Goal: Find specific page/section: Find specific page/section

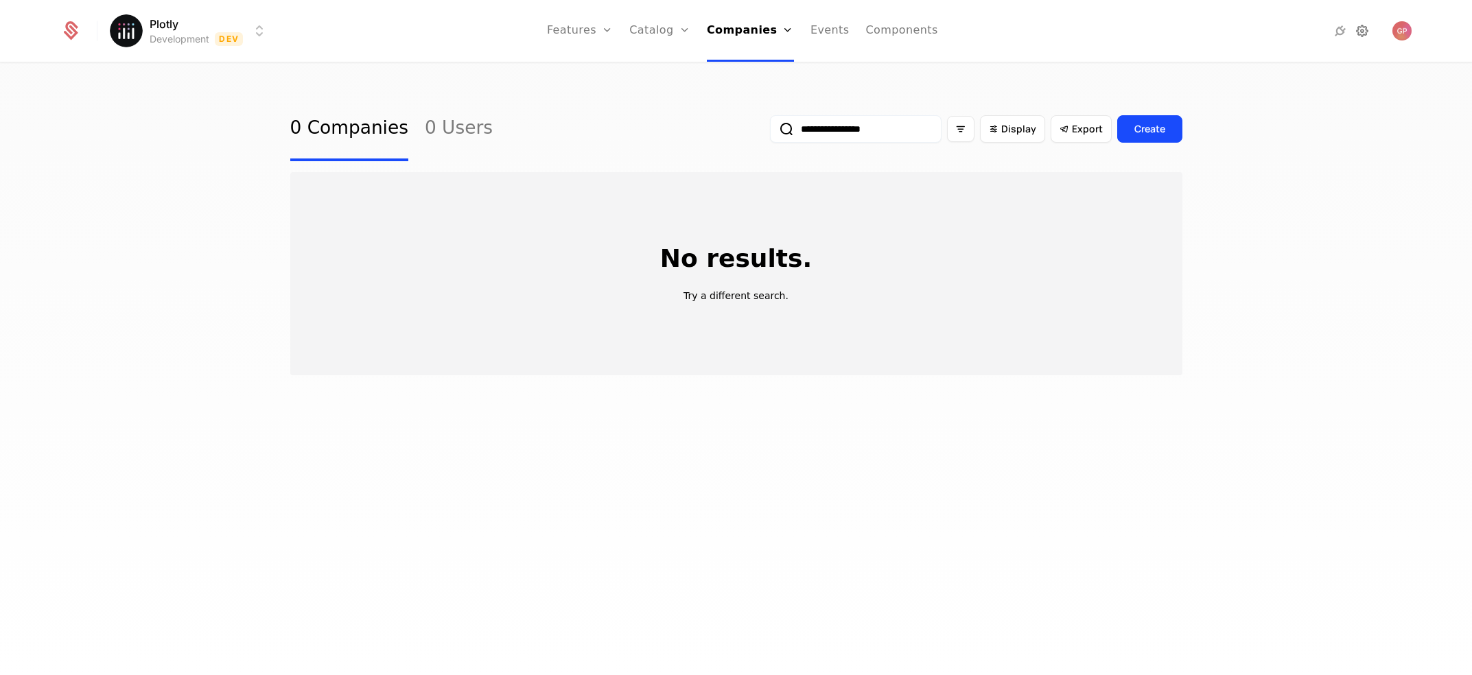
click at [1361, 32] on icon at bounding box center [1362, 31] width 16 height 16
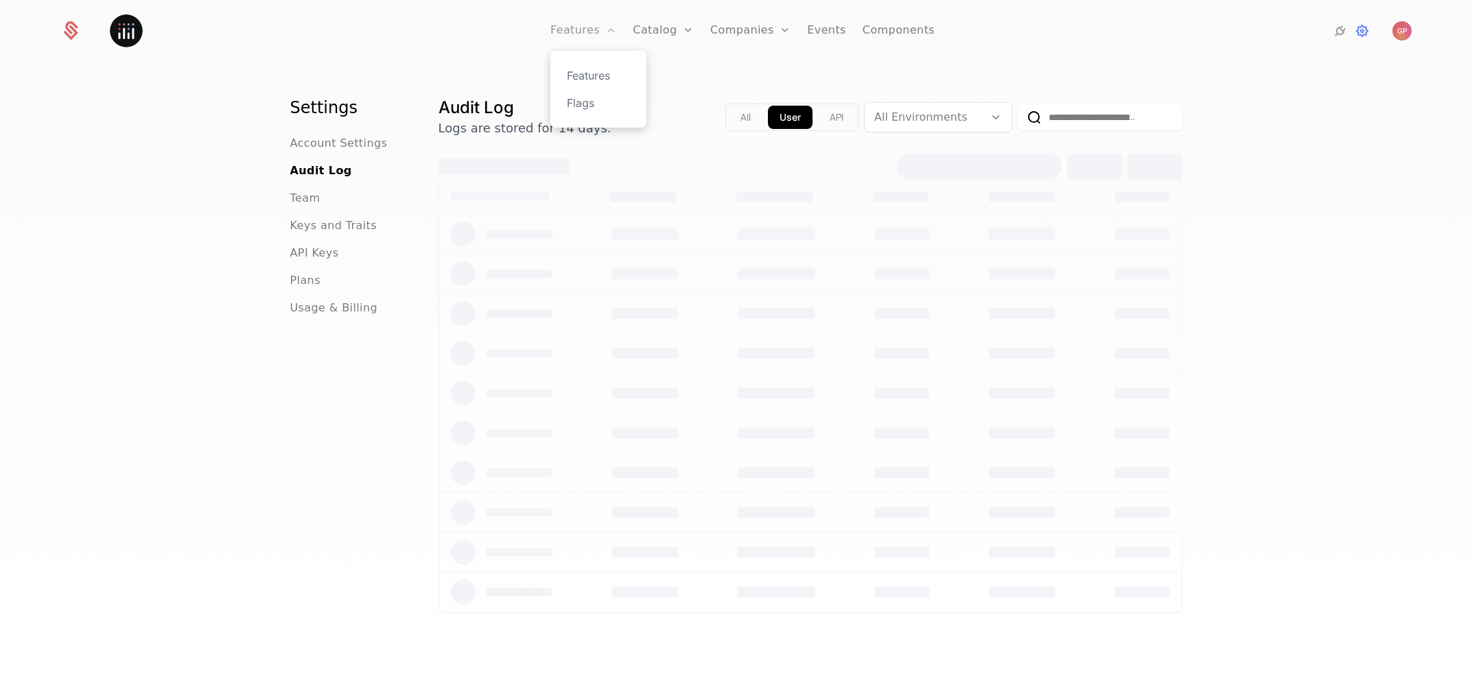
click at [602, 29] on link "Features" at bounding box center [583, 31] width 66 height 62
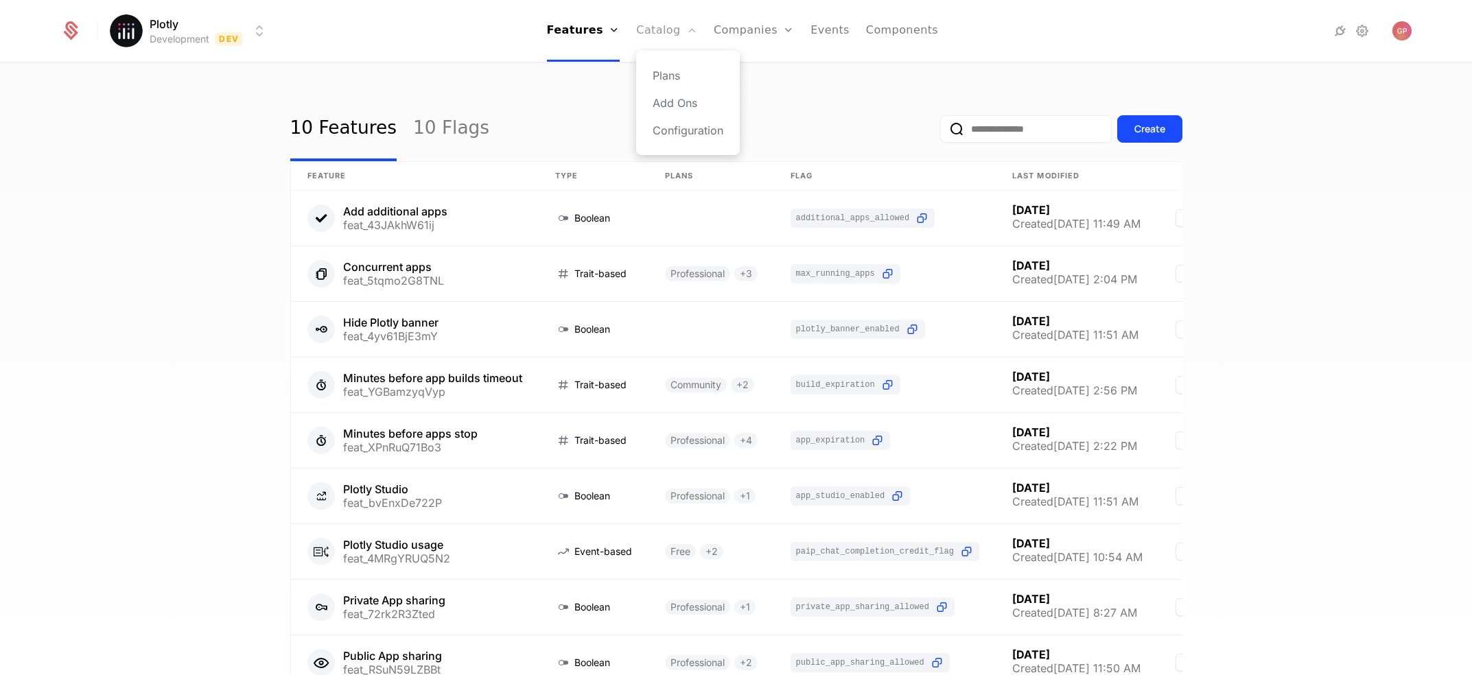
click at [667, 33] on link "Catalog" at bounding box center [666, 31] width 61 height 62
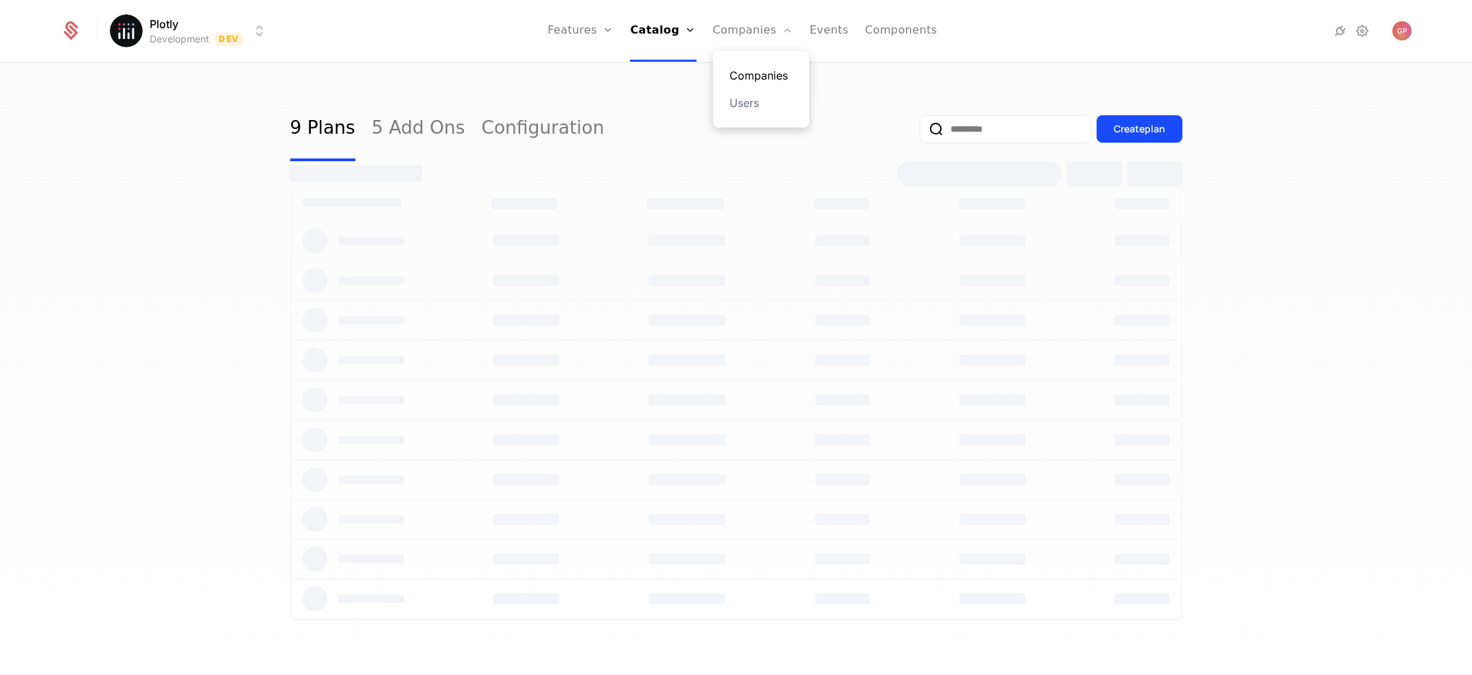
click at [749, 73] on link "Companies" at bounding box center [760, 75] width 63 height 16
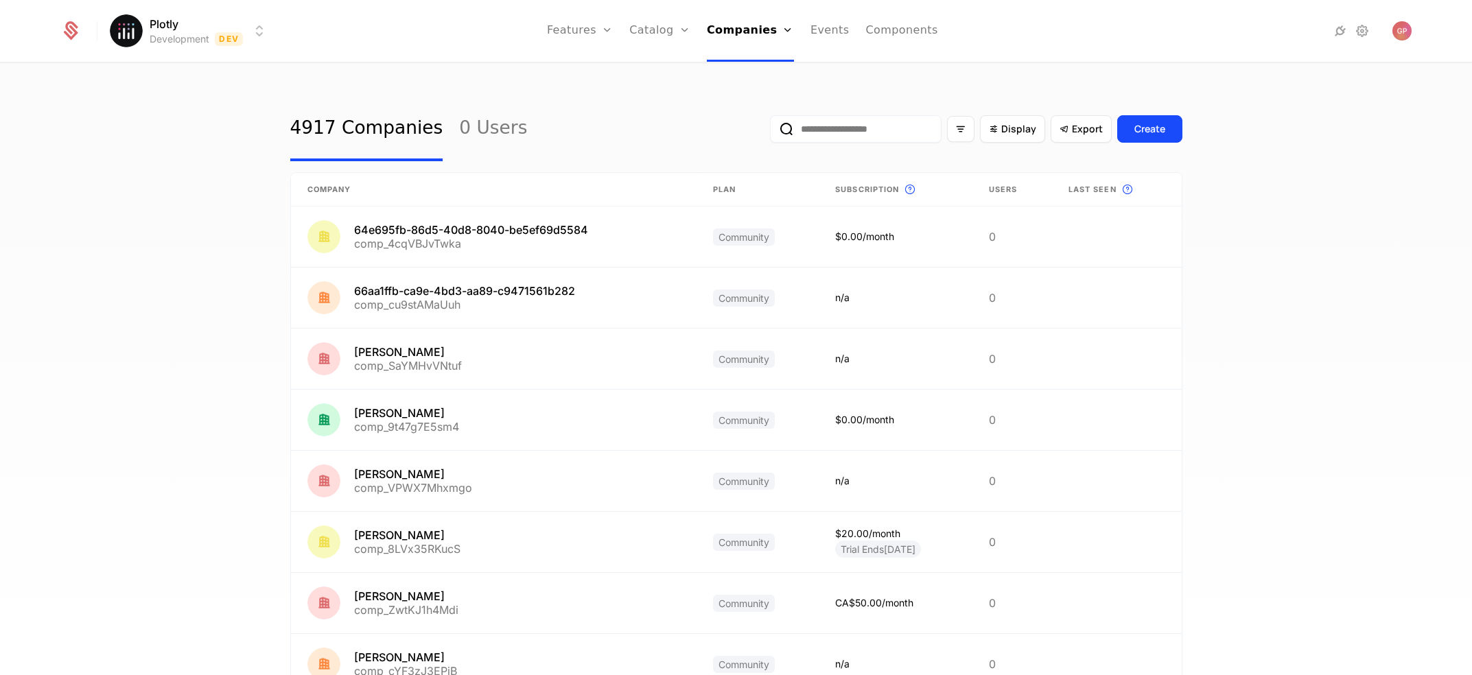
click at [851, 129] on input "email" at bounding box center [856, 128] width 172 height 27
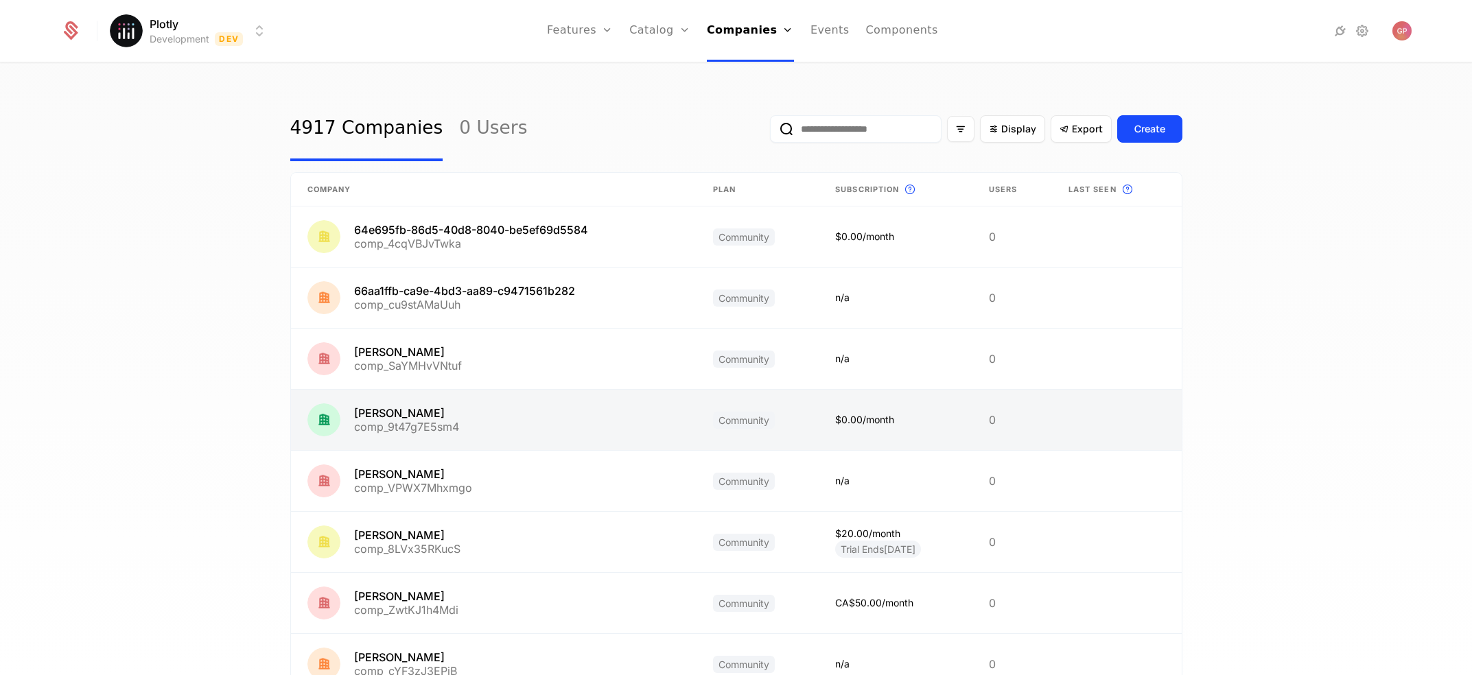
click at [395, 417] on link at bounding box center [494, 420] width 406 height 60
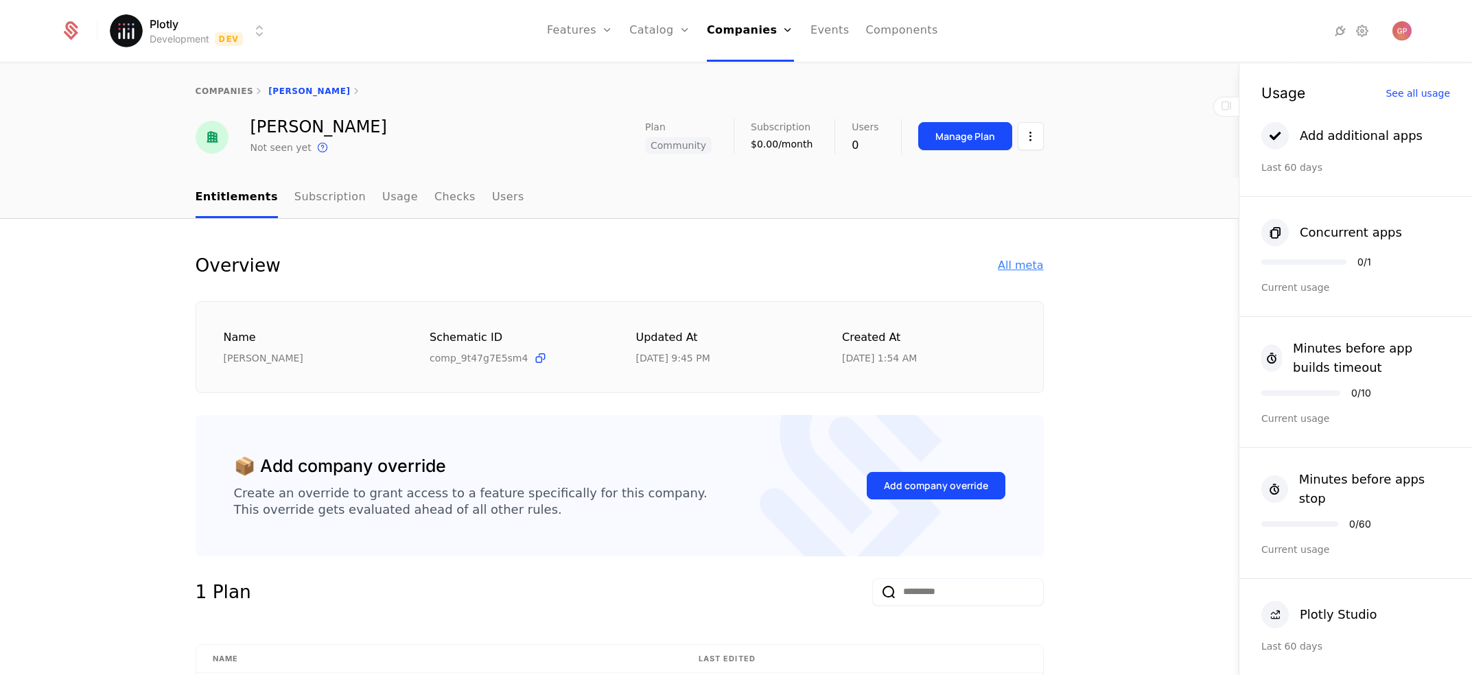
click at [1014, 266] on div "All meta" at bounding box center [1020, 265] width 45 height 16
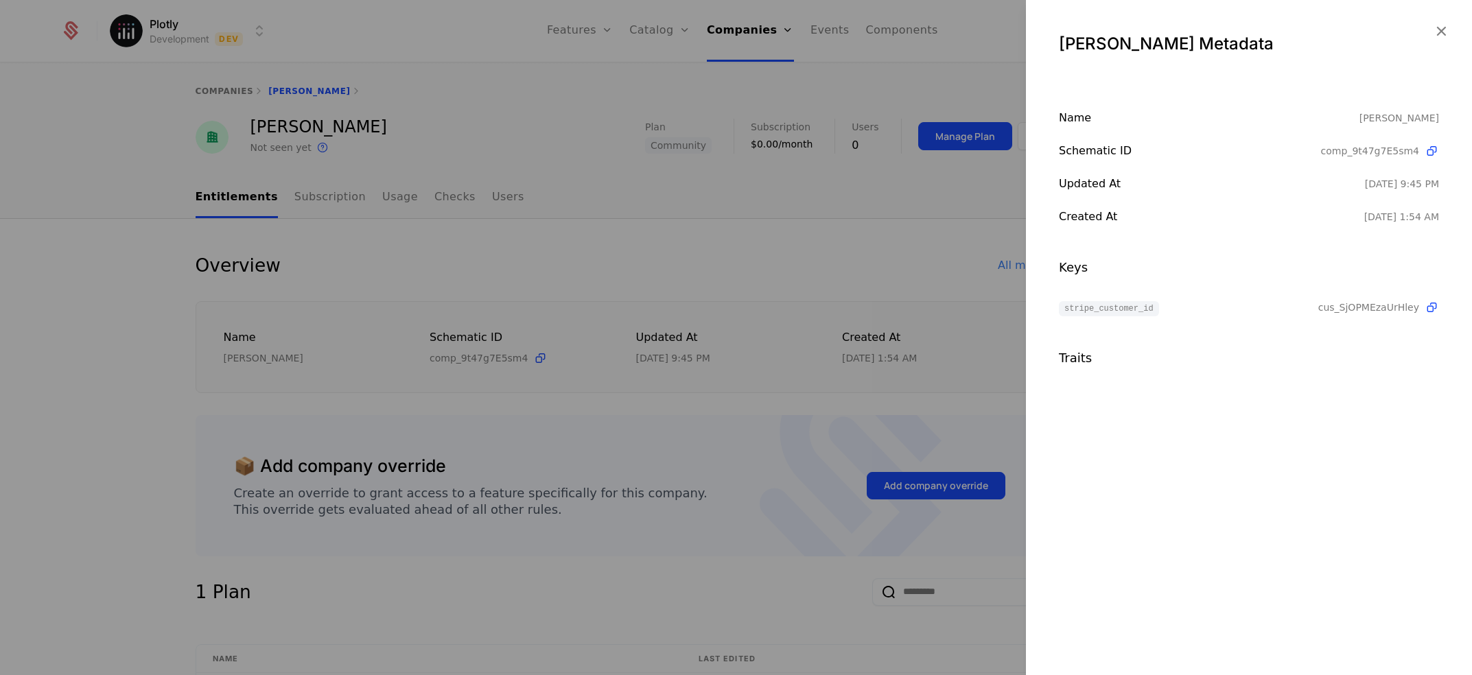
click at [855, 296] on div at bounding box center [736, 337] width 1472 height 675
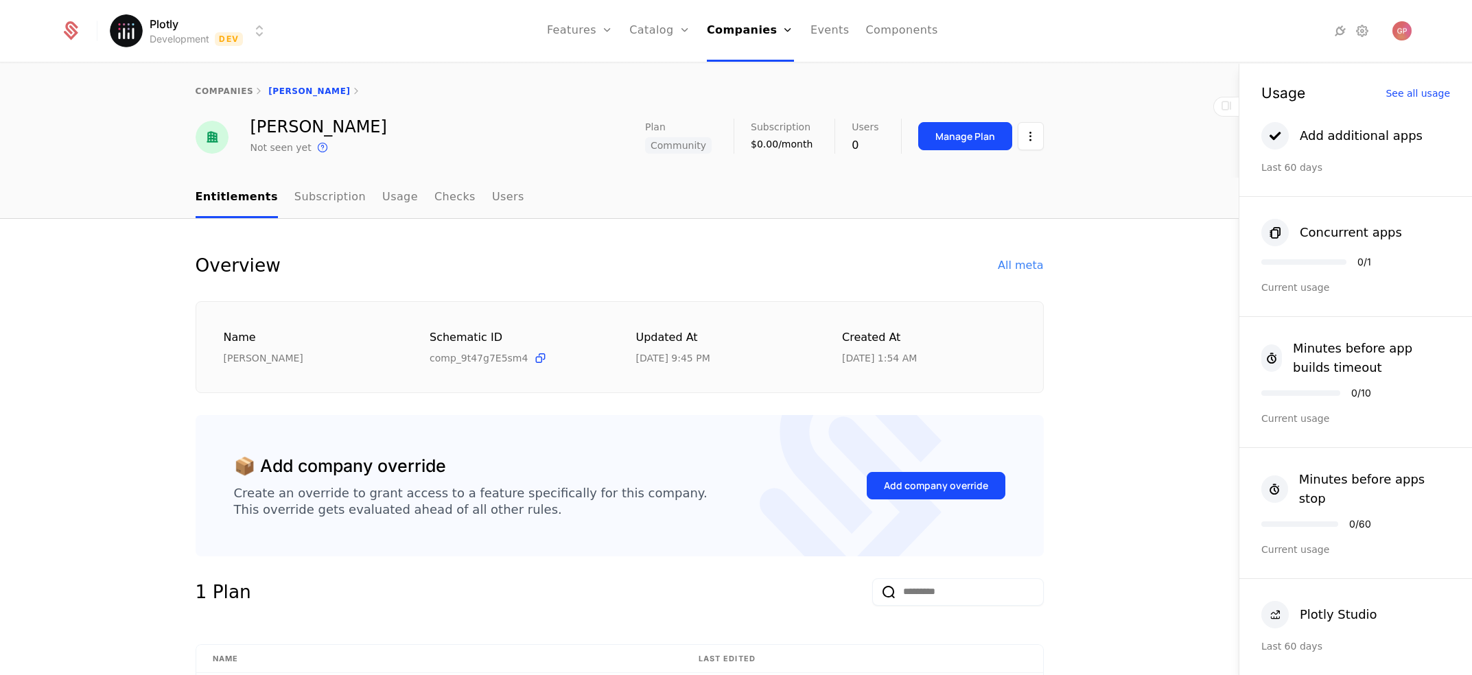
click at [876, 288] on div "Overview All meta Name [PERSON_NAME] Schematic ID comp_9t47g7E5sm4 Updated at […" at bounding box center [620, 322] width 848 height 141
click at [1028, 270] on div "All meta" at bounding box center [1020, 265] width 45 height 16
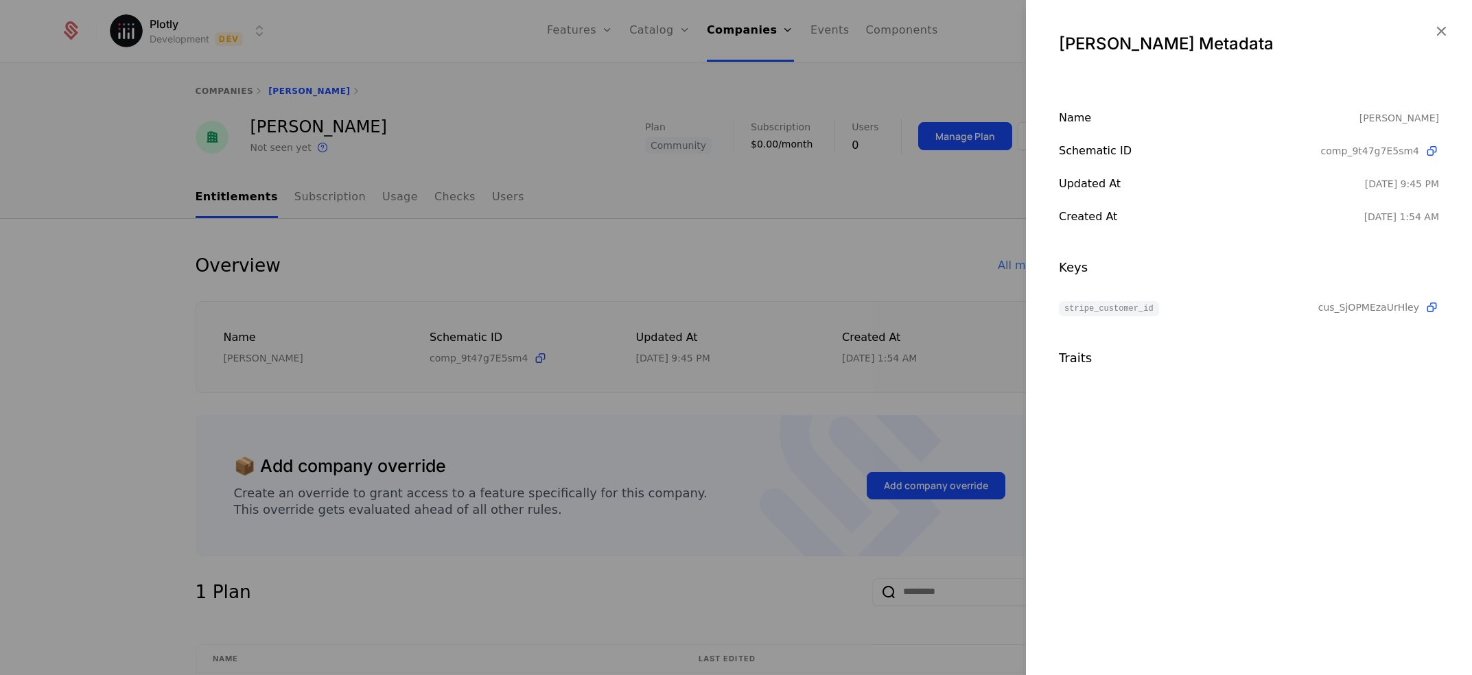
click at [827, 271] on div at bounding box center [736, 337] width 1472 height 675
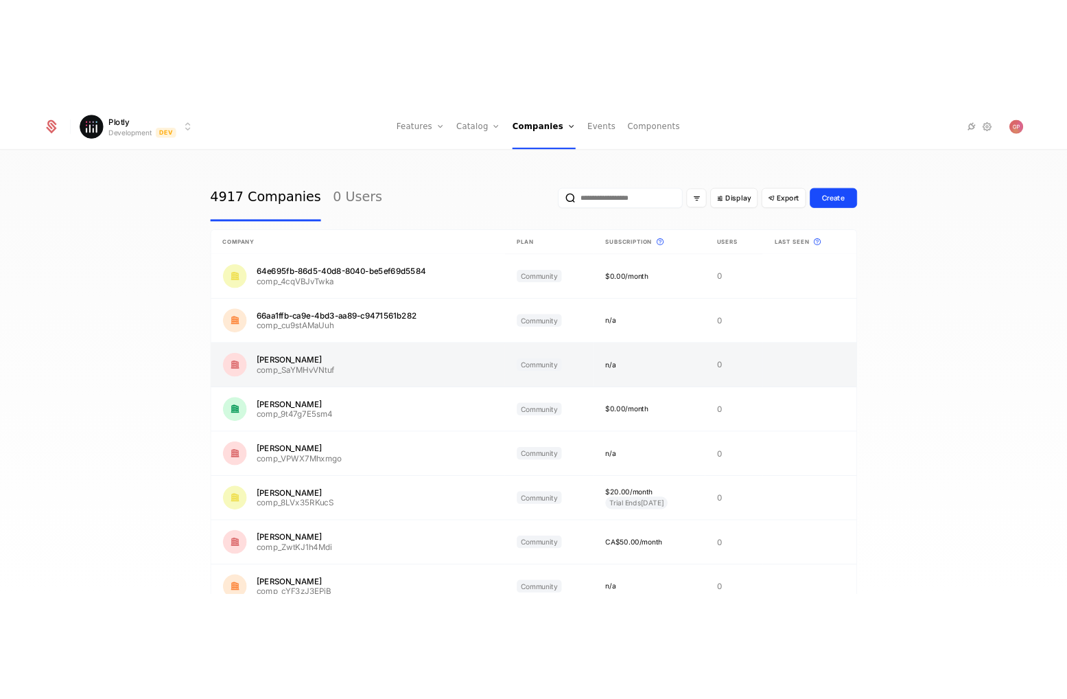
scroll to position [3, 0]
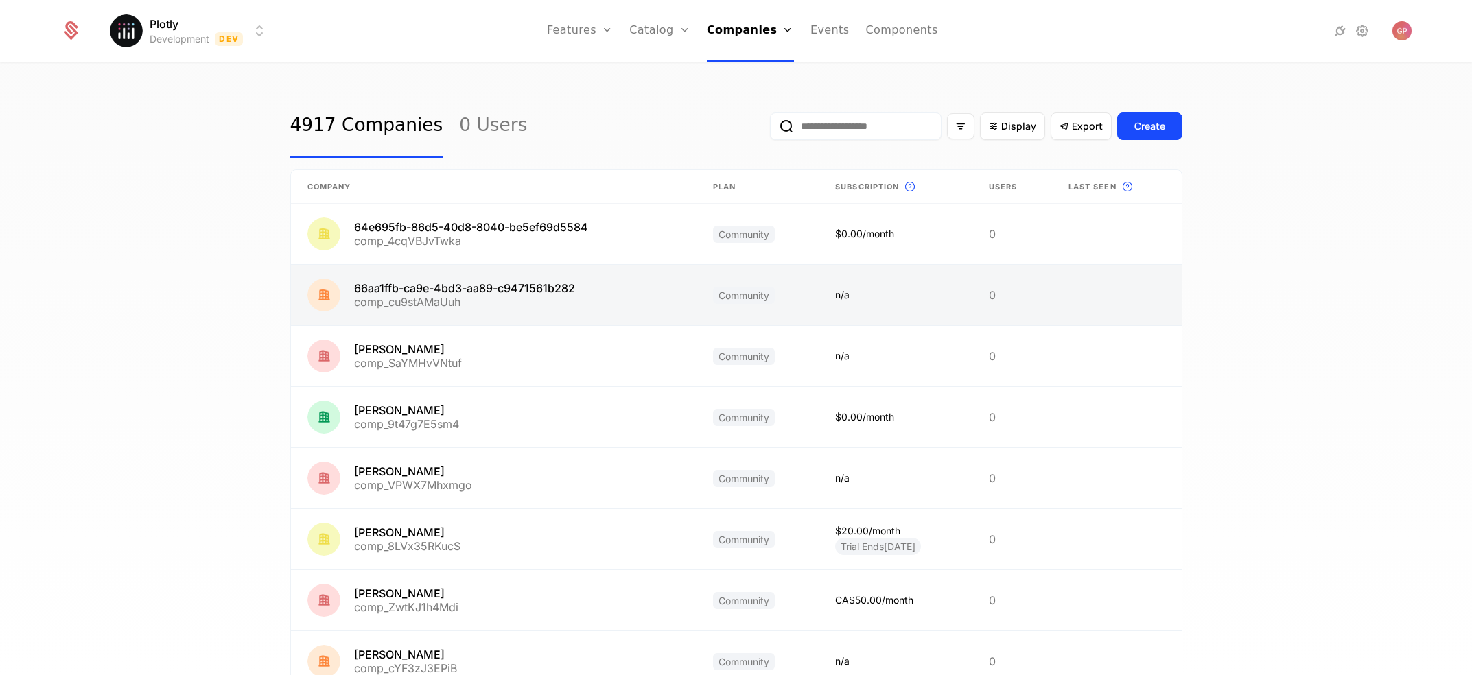
click at [532, 292] on link at bounding box center [494, 295] width 406 height 60
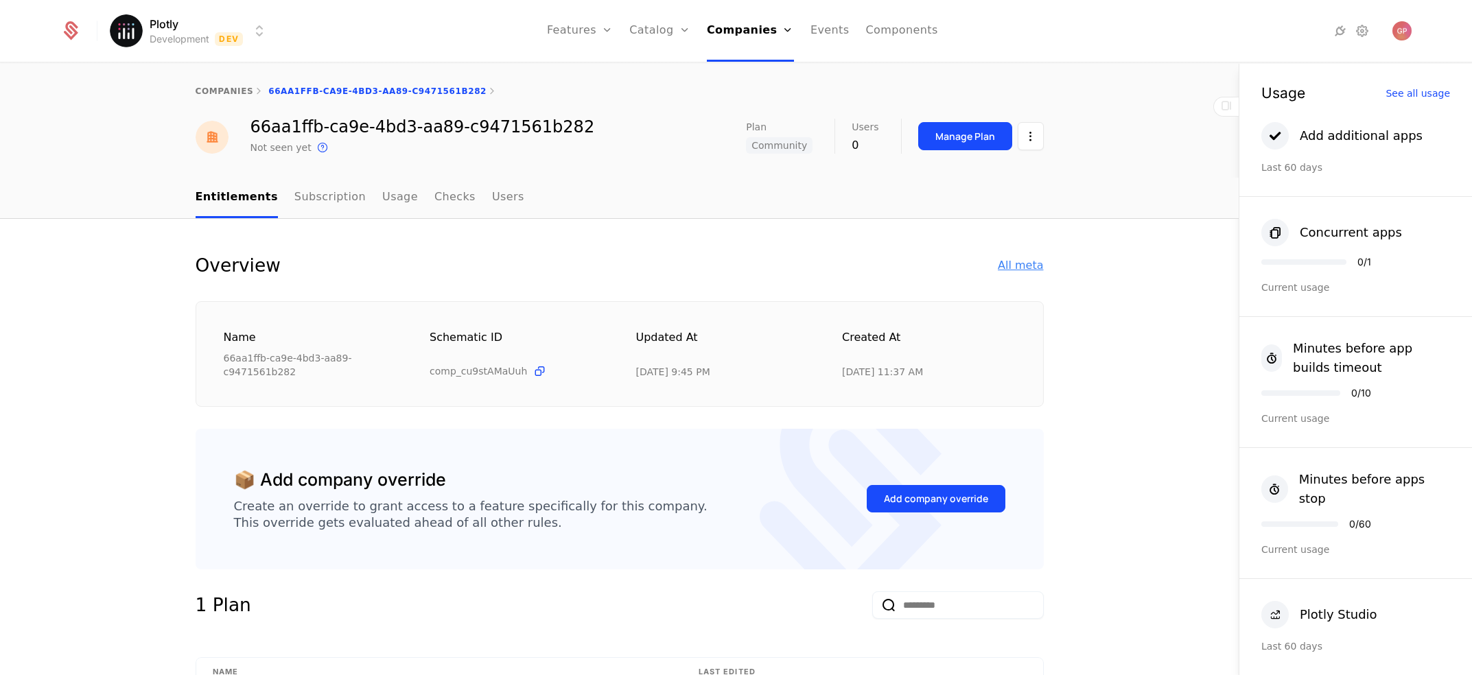
click at [1018, 262] on div "All meta" at bounding box center [1020, 265] width 45 height 16
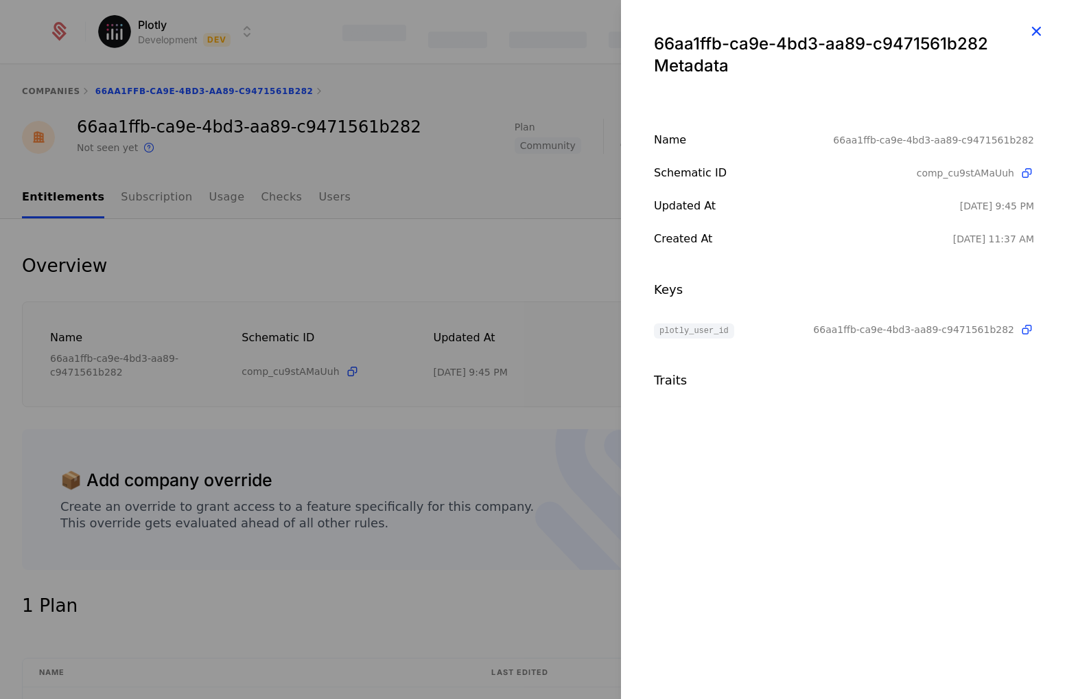
click at [1035, 29] on icon "button" at bounding box center [1036, 31] width 18 height 18
